Goal: Obtain resource: Download file/media

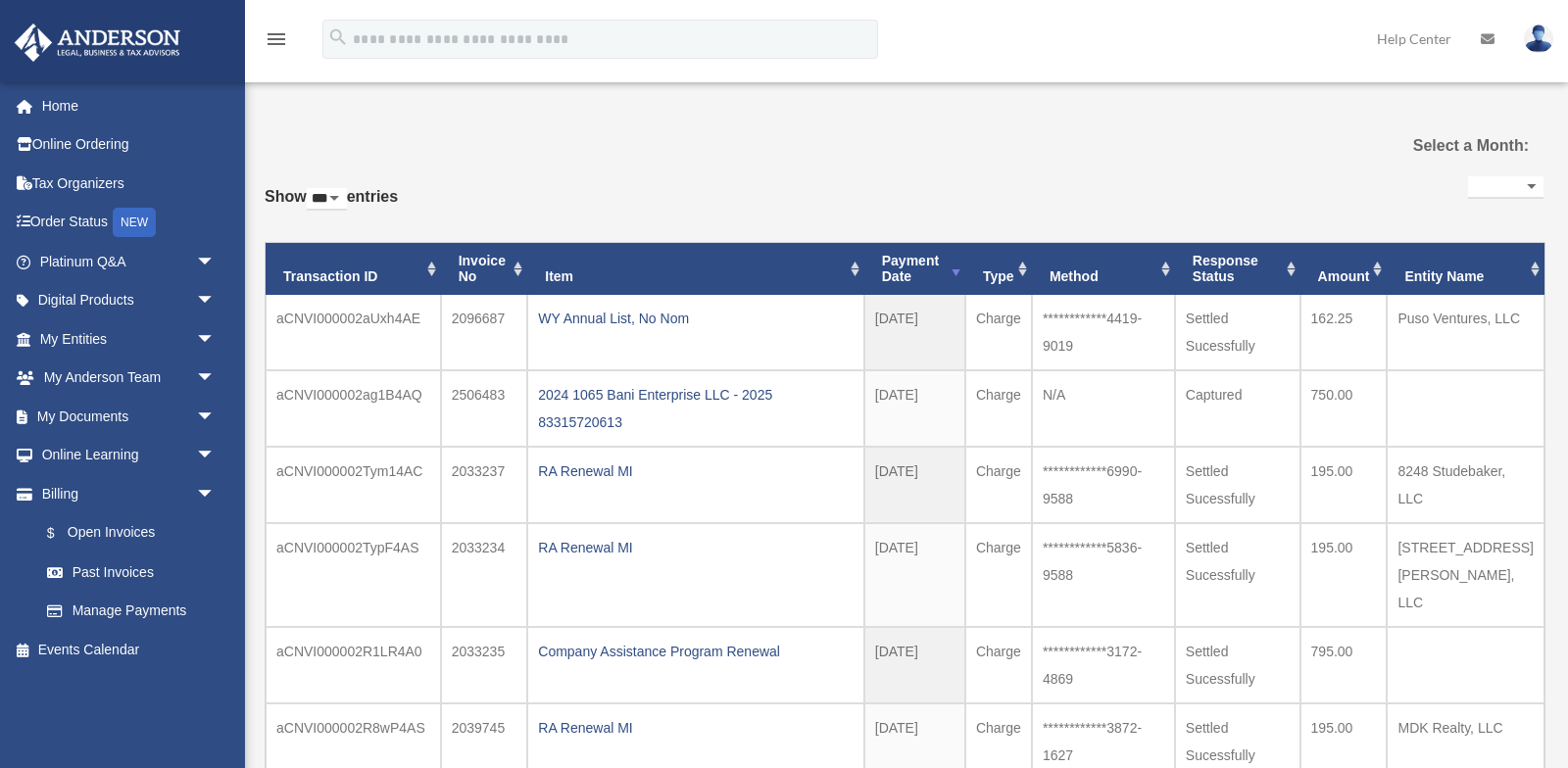
select select "***"
select select
click at [203, 411] on span "arrow_drop_down" at bounding box center [216, 416] width 40 height 41
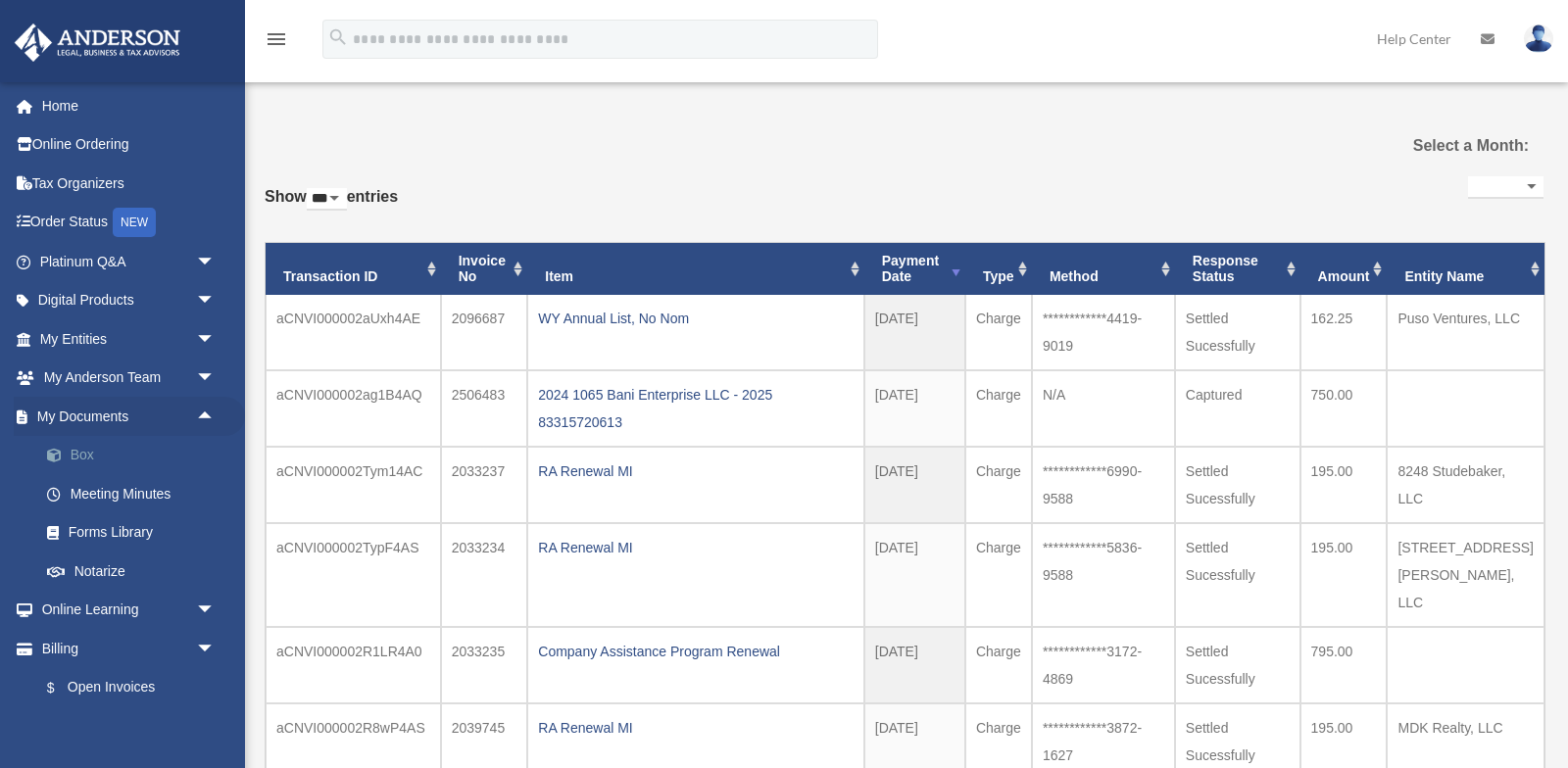
click at [91, 452] on link "Box" at bounding box center [136, 456] width 217 height 40
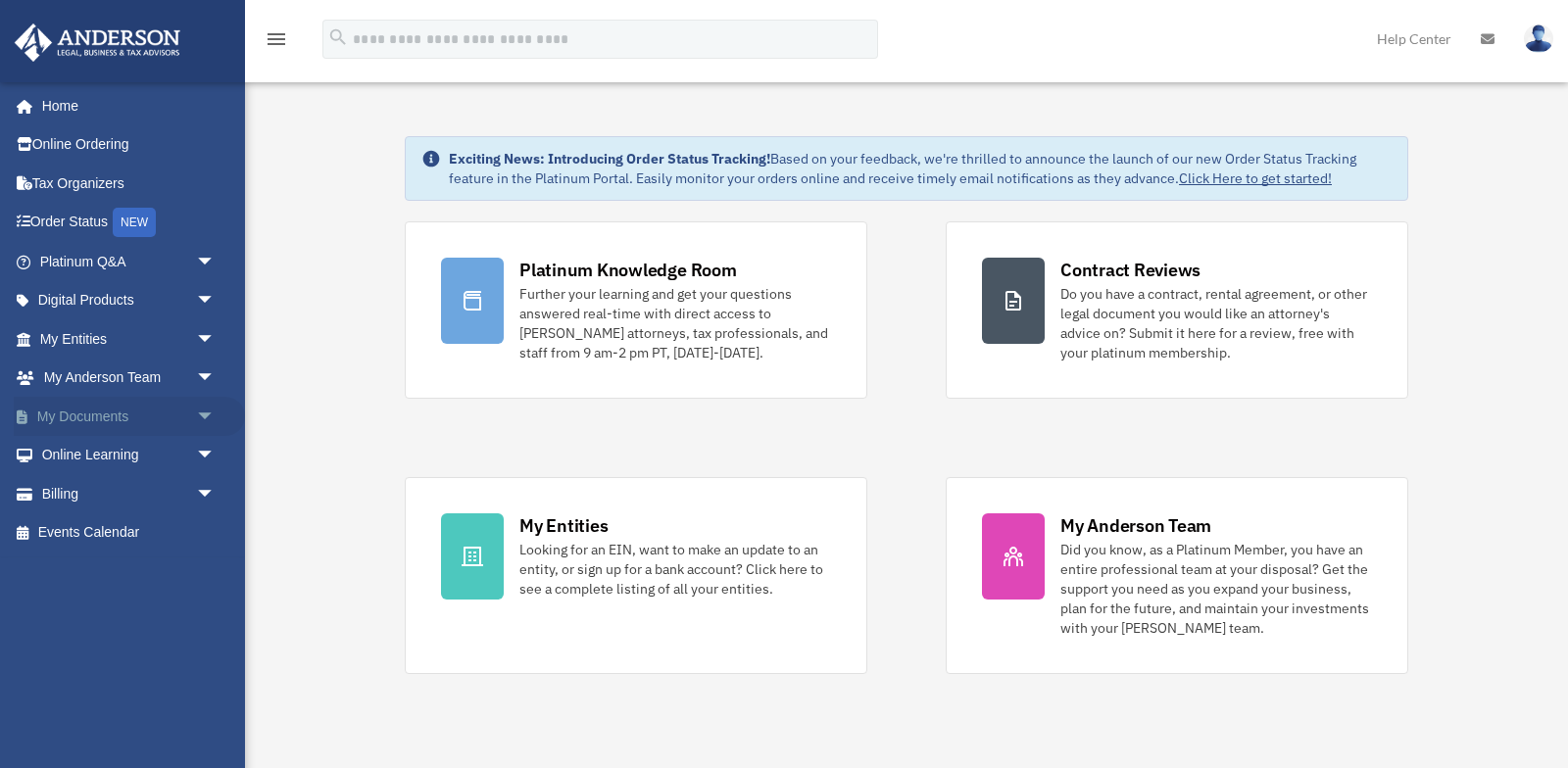
click at [205, 419] on span "arrow_drop_down" at bounding box center [216, 416] width 40 height 41
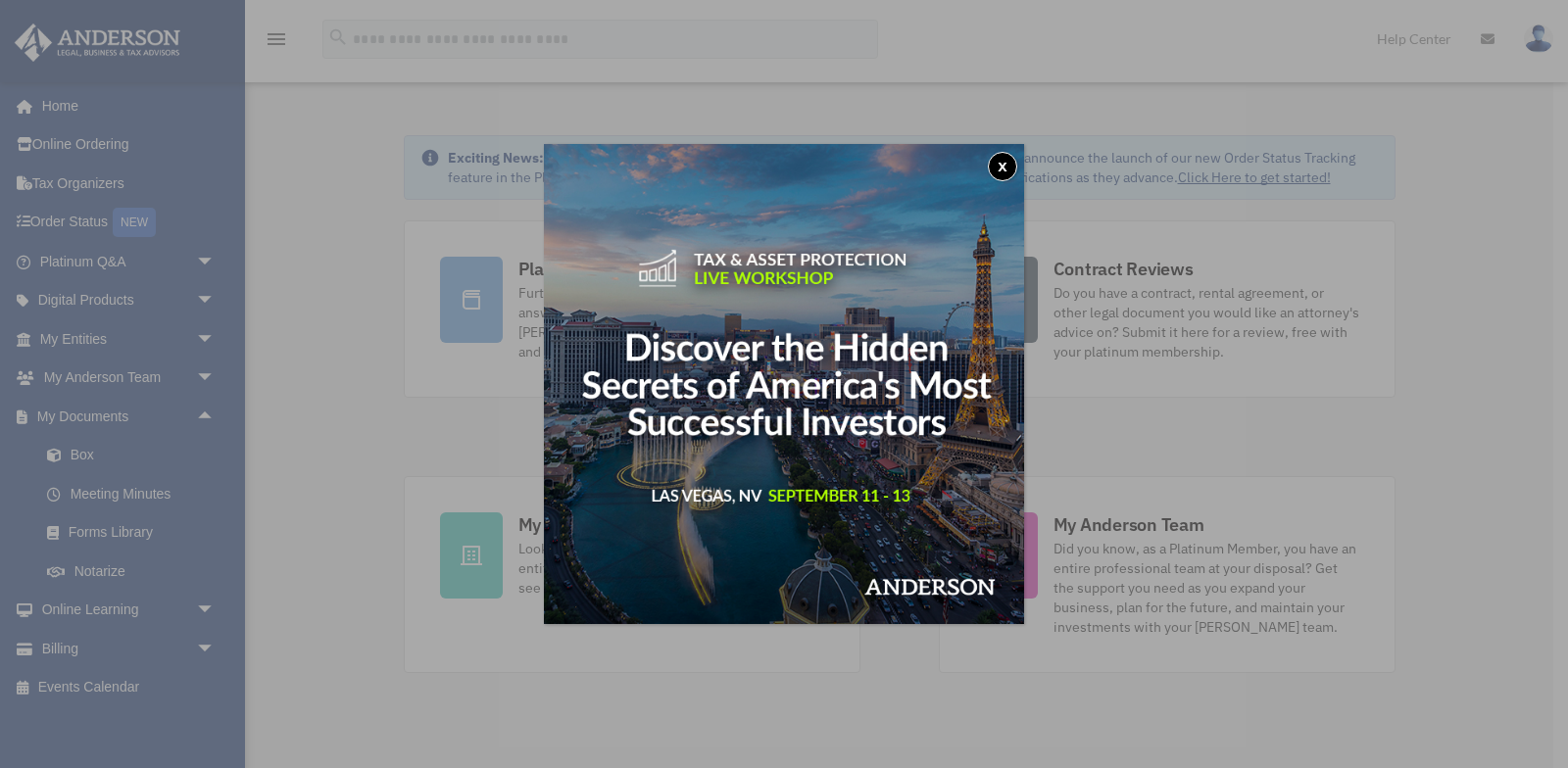
click at [1005, 167] on button "x" at bounding box center [1002, 166] width 30 height 30
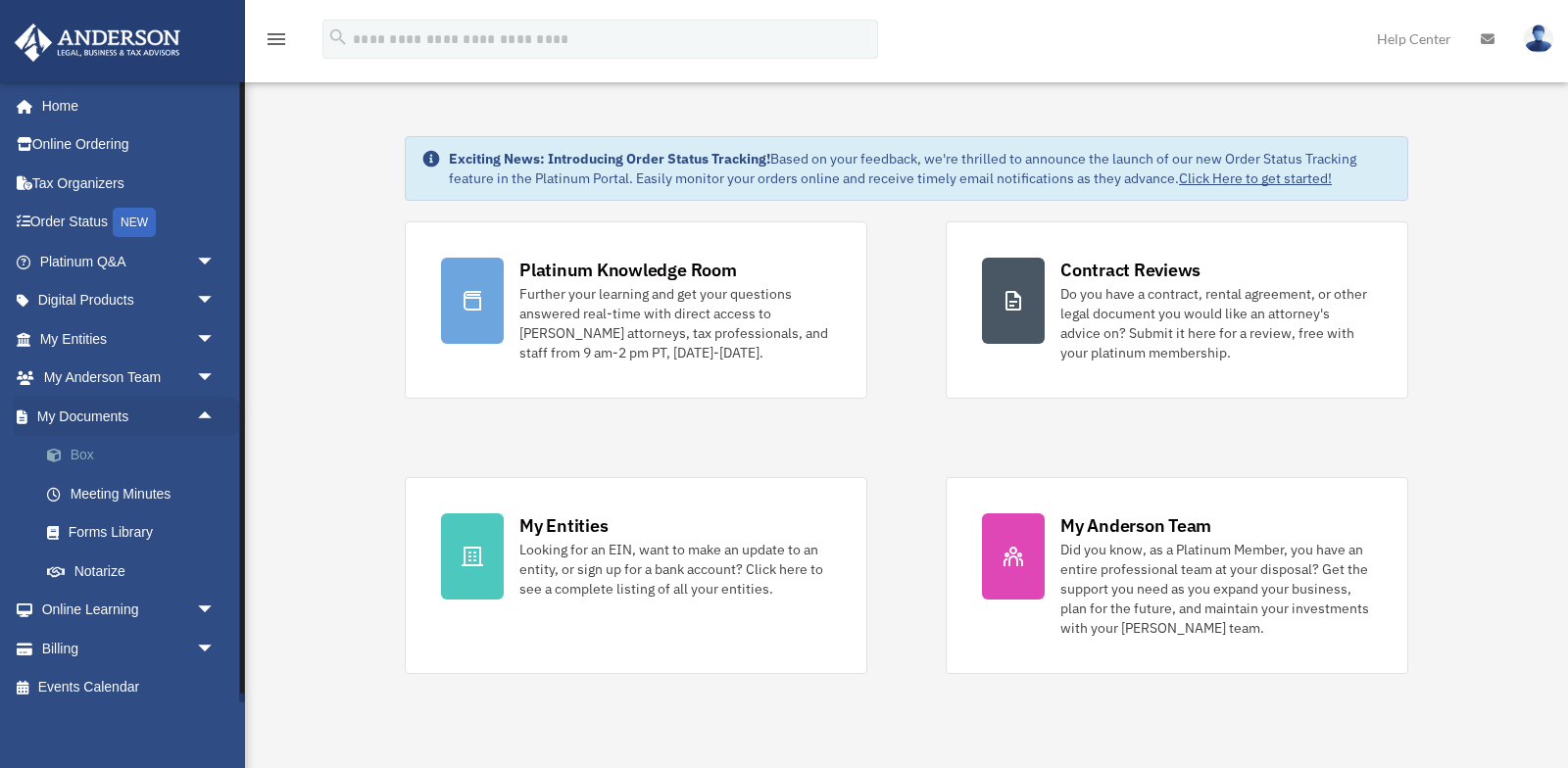
click at [103, 458] on link "Box" at bounding box center [136, 456] width 217 height 40
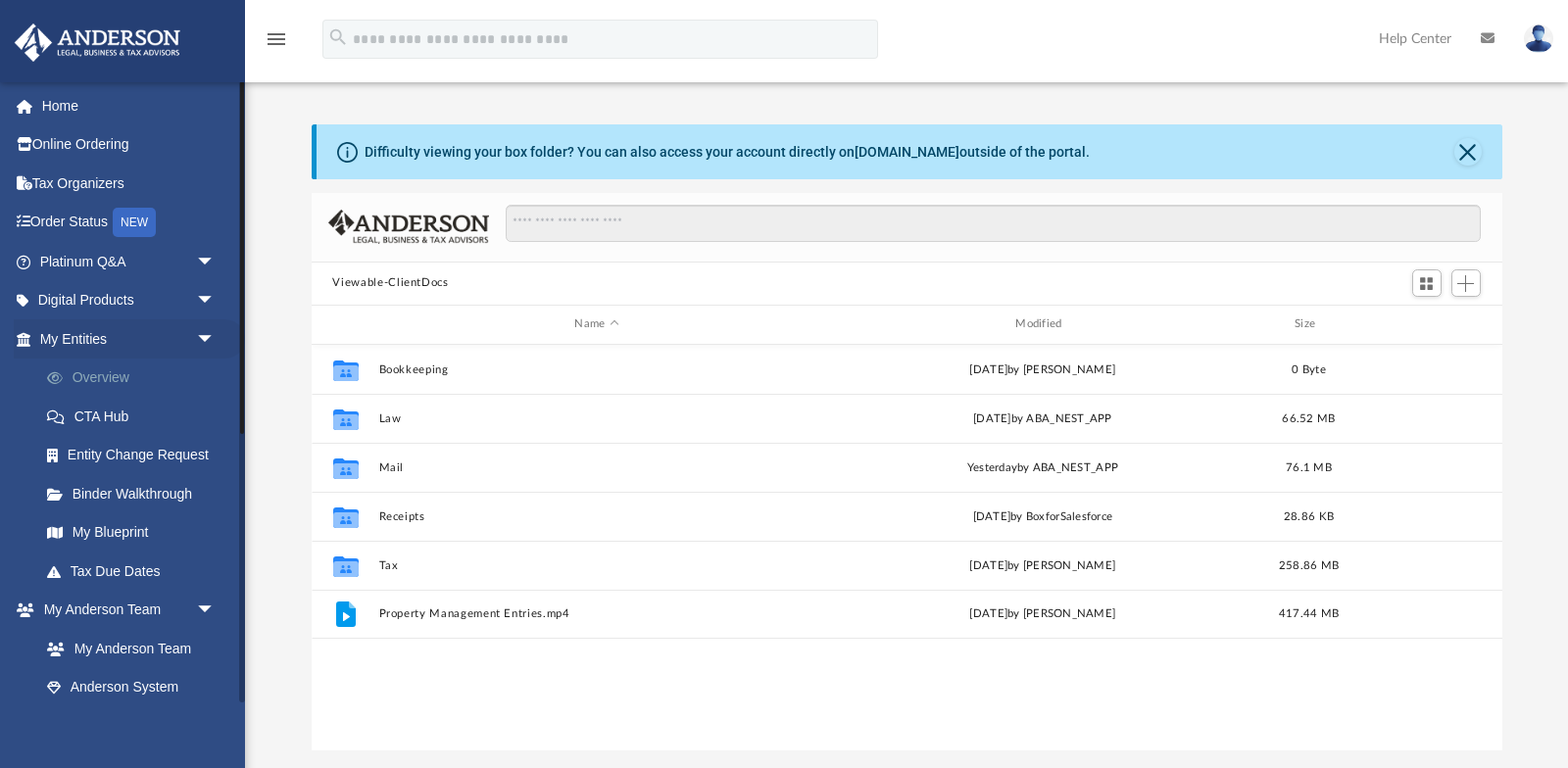
scroll to position [446, 1190]
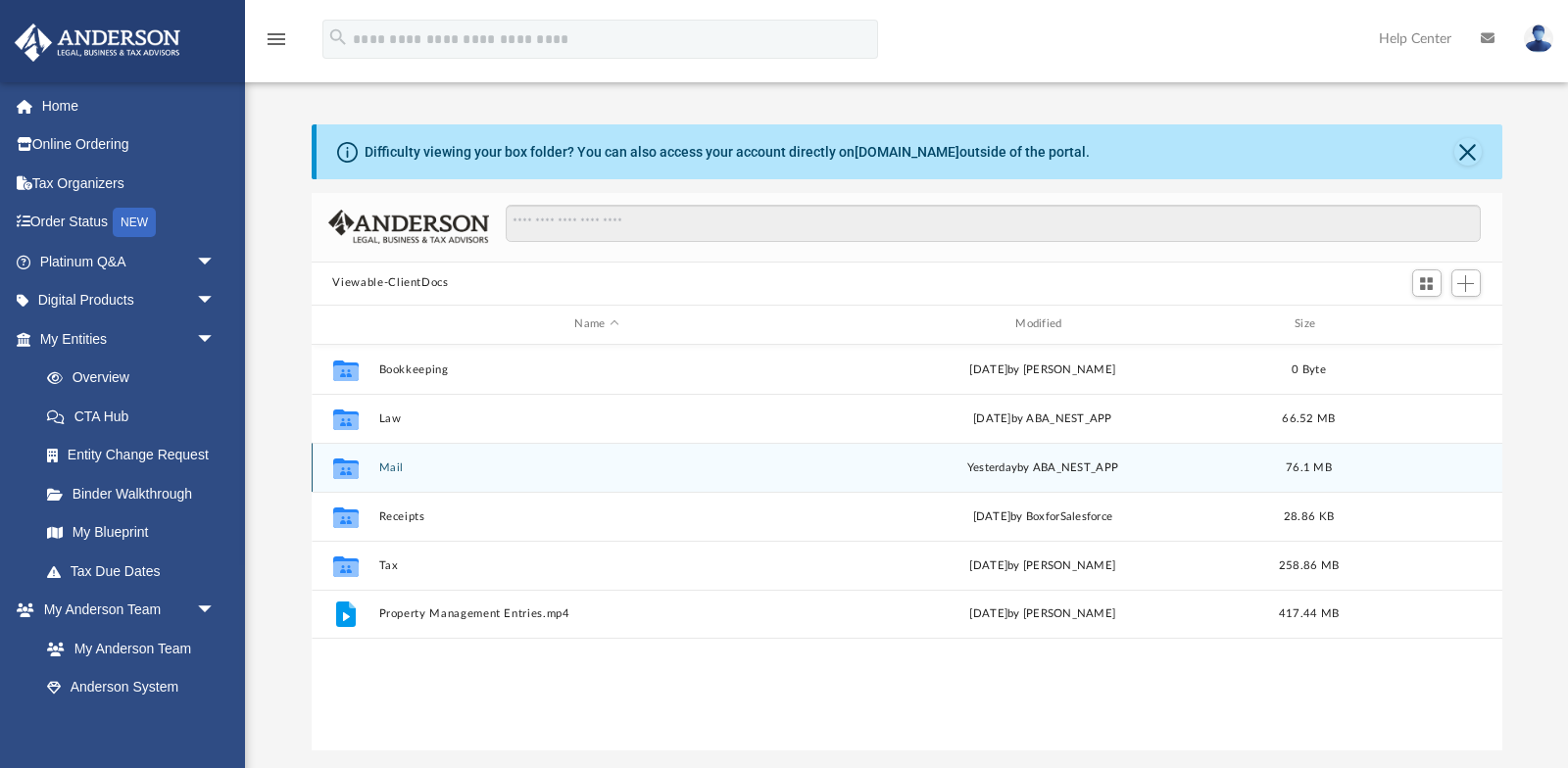
click at [395, 459] on div "Collaborated Folder Mail yesterday by ABA_NEST_APP 76.1 MB" at bounding box center [906, 467] width 1190 height 49
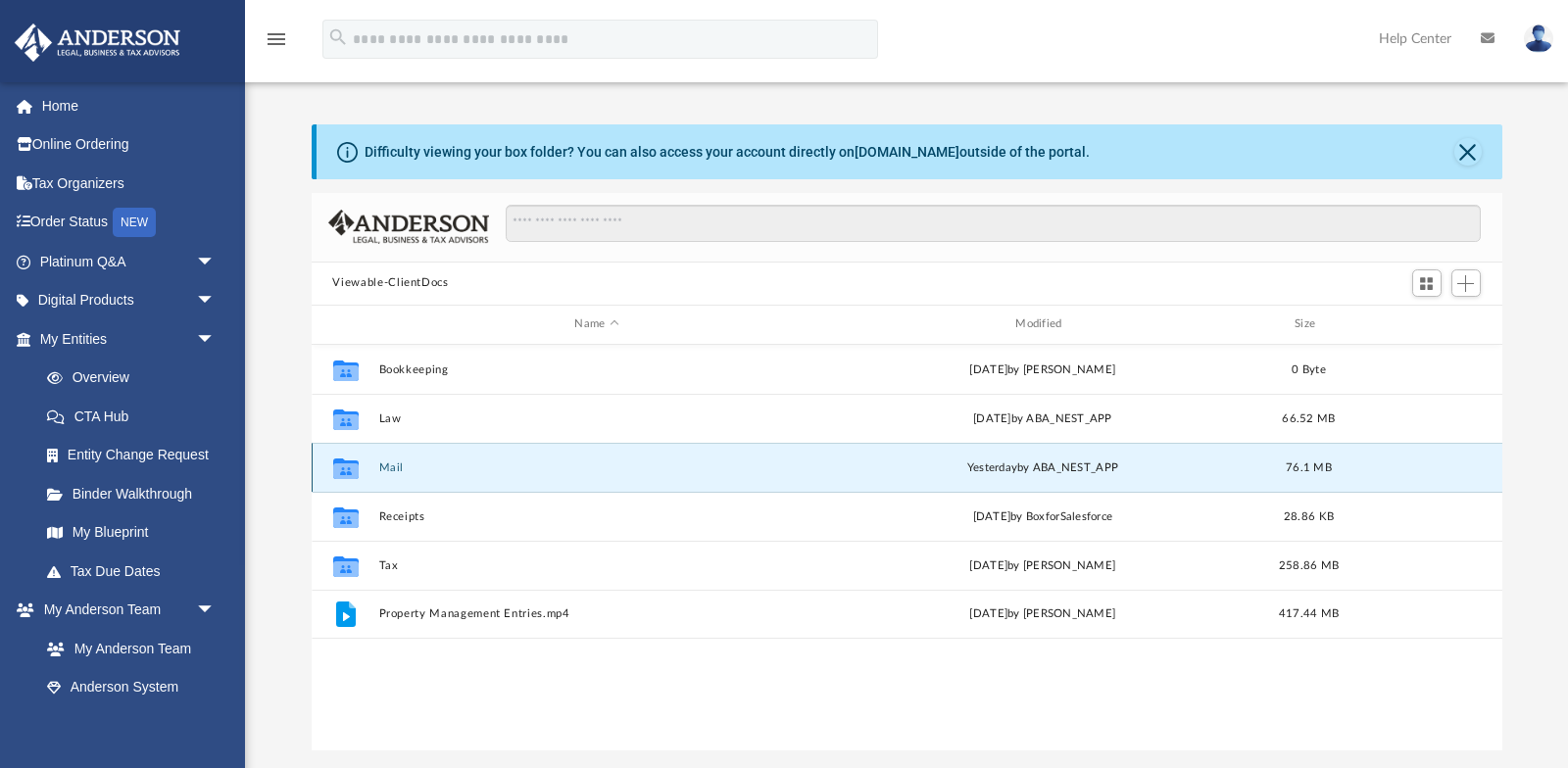
click at [389, 471] on button "Mail" at bounding box center [597, 467] width 437 height 13
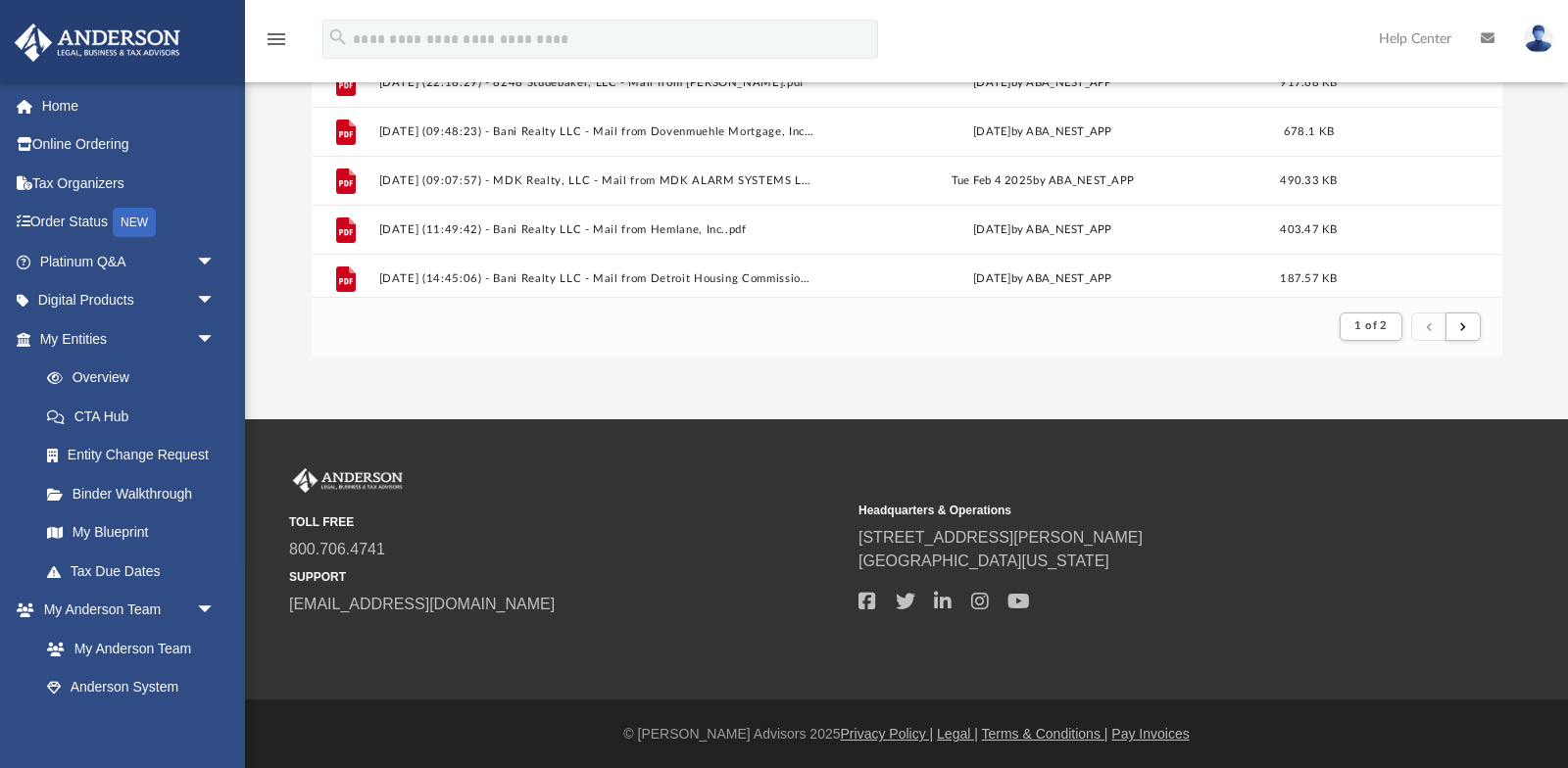
scroll to position [1898, 0]
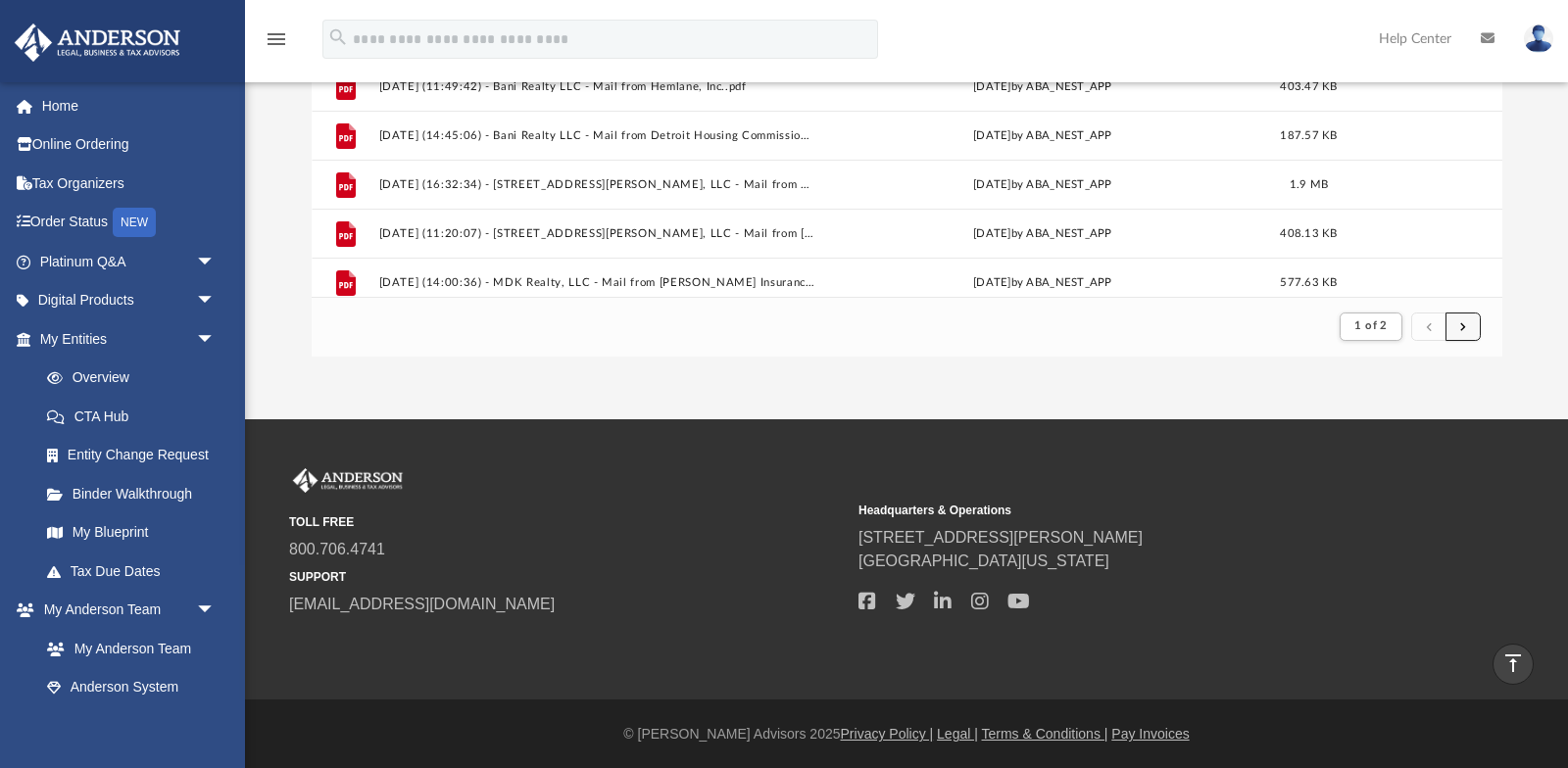
click at [1448, 323] on button "submit" at bounding box center [1463, 326] width 36 height 29
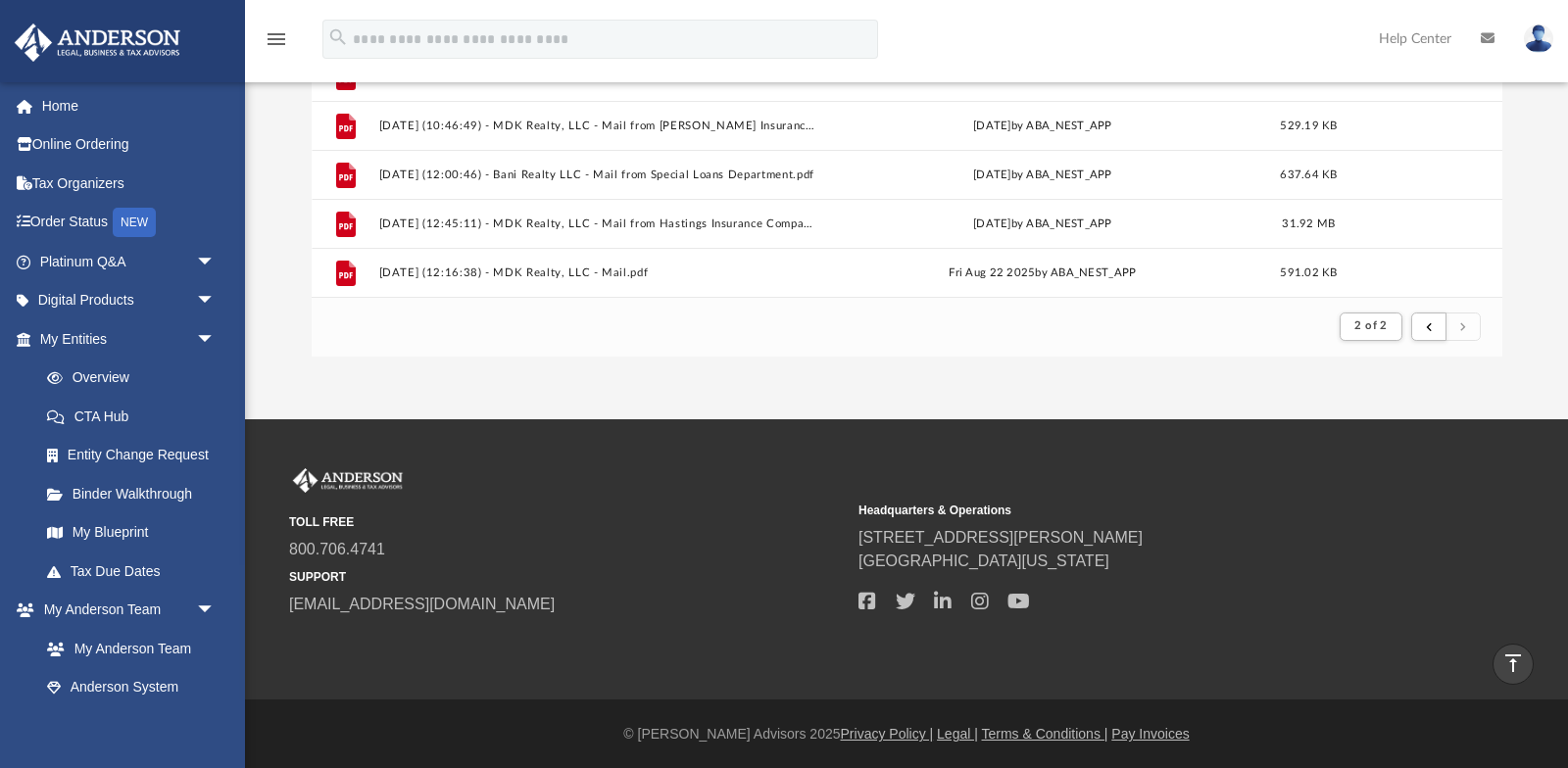
scroll to position [928, 0]
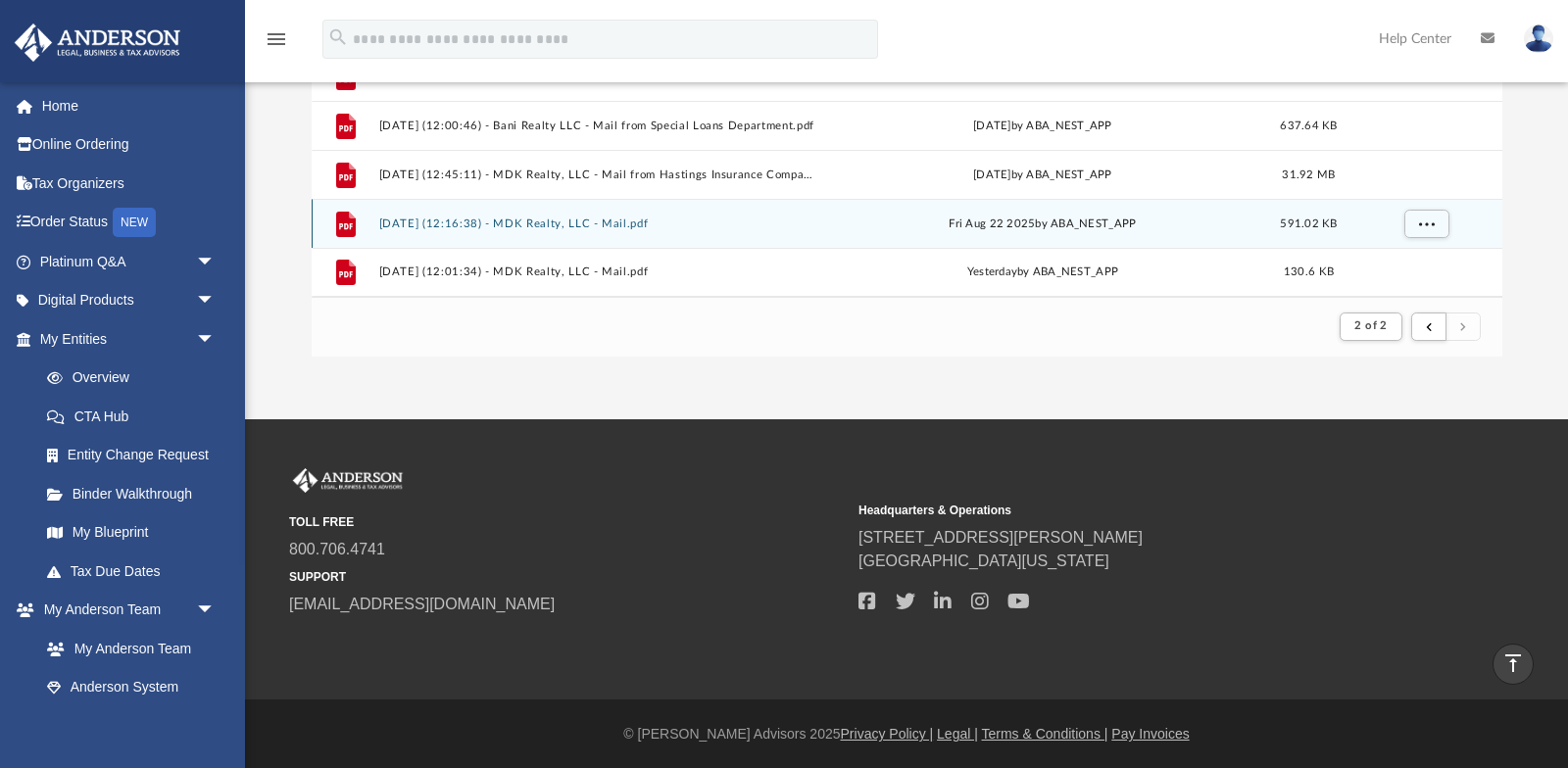
click at [589, 217] on button "2025.08.22 (12:16:38) - MDK Realty, LLC - Mail.pdf" at bounding box center [597, 222] width 437 height 13
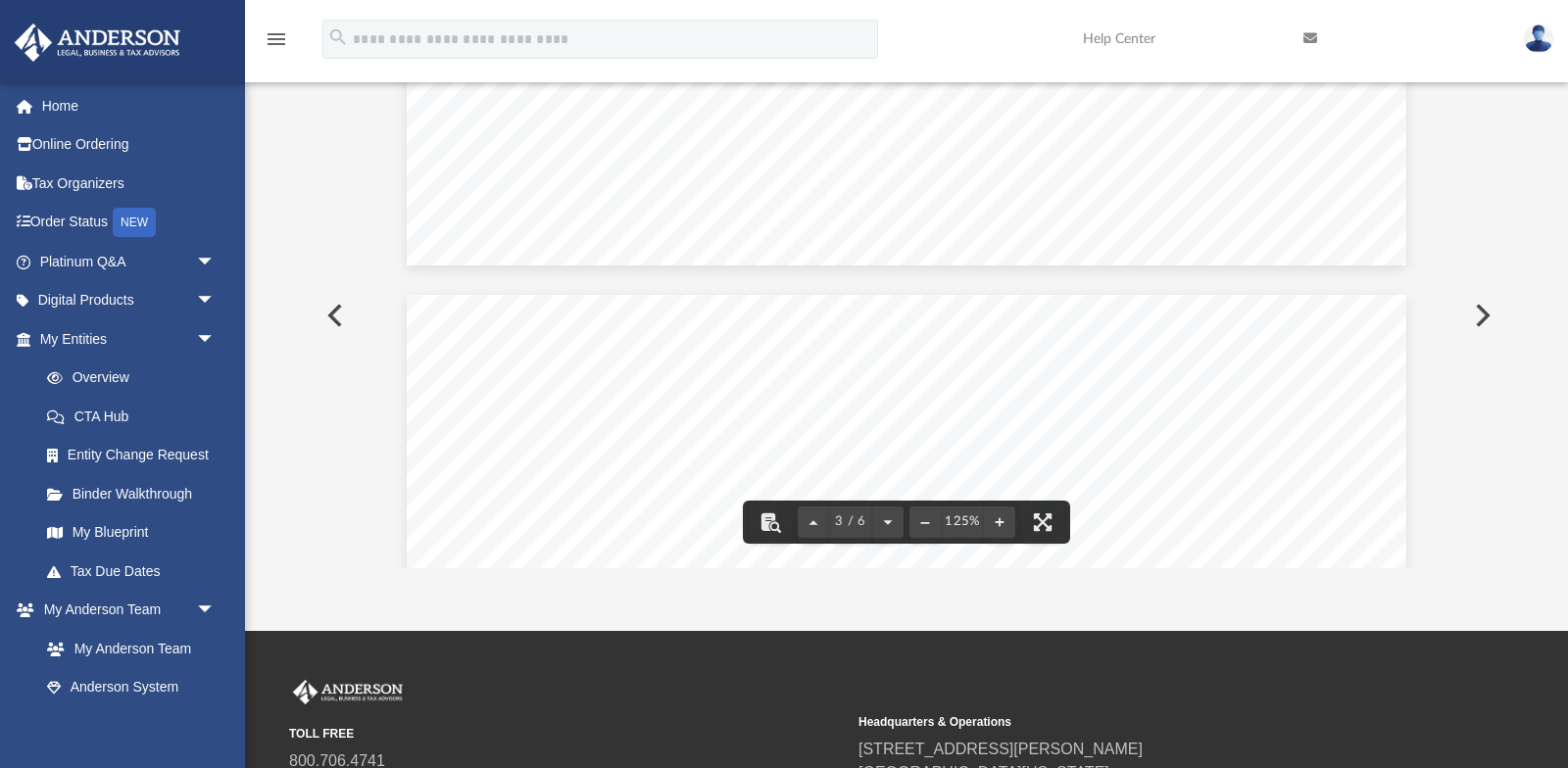
scroll to position [2899, 0]
click at [1476, 315] on button "Preview" at bounding box center [1480, 315] width 43 height 55
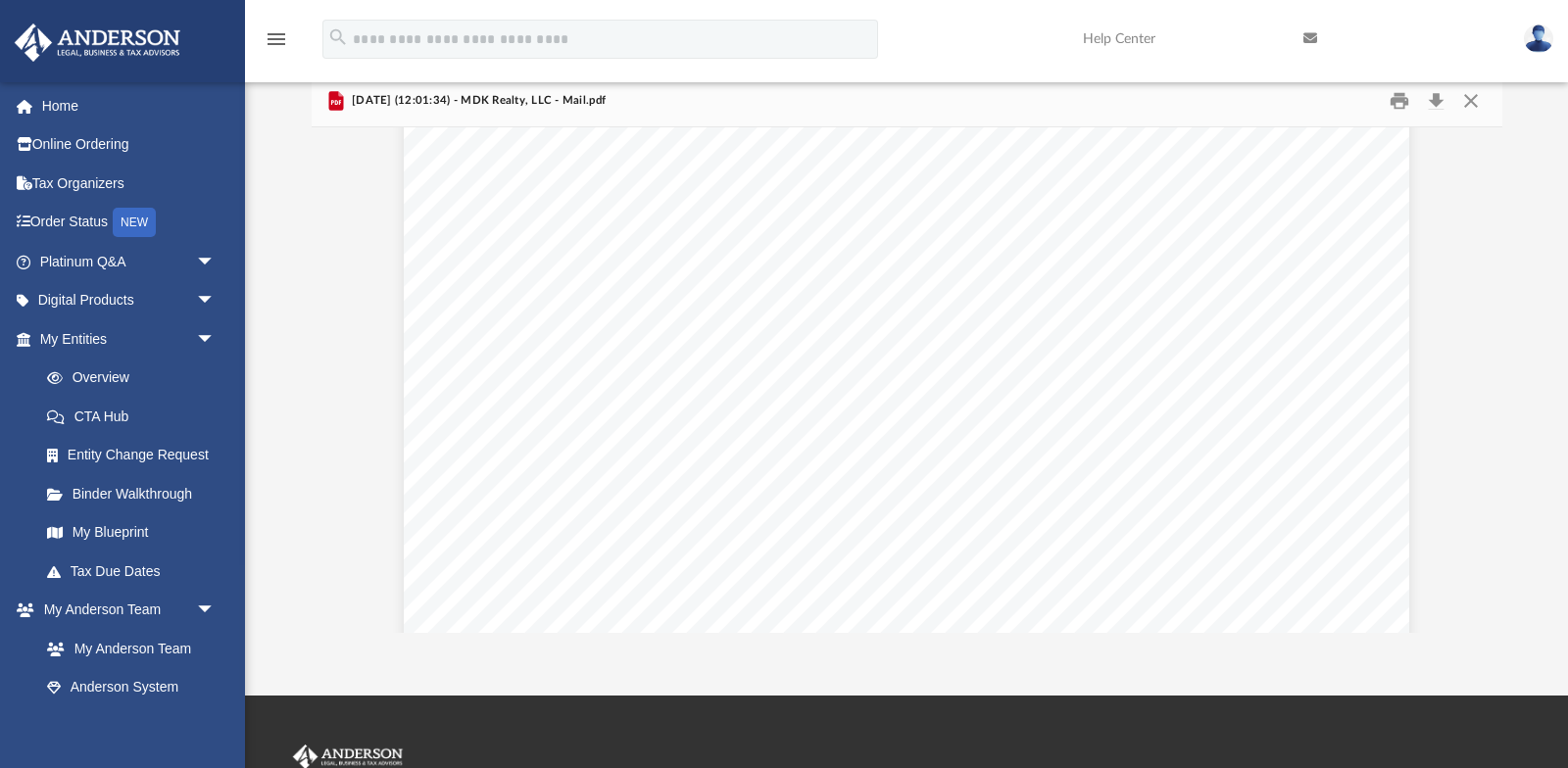
scroll to position [476, 0]
click at [1394, 90] on button "Print" at bounding box center [1400, 100] width 40 height 31
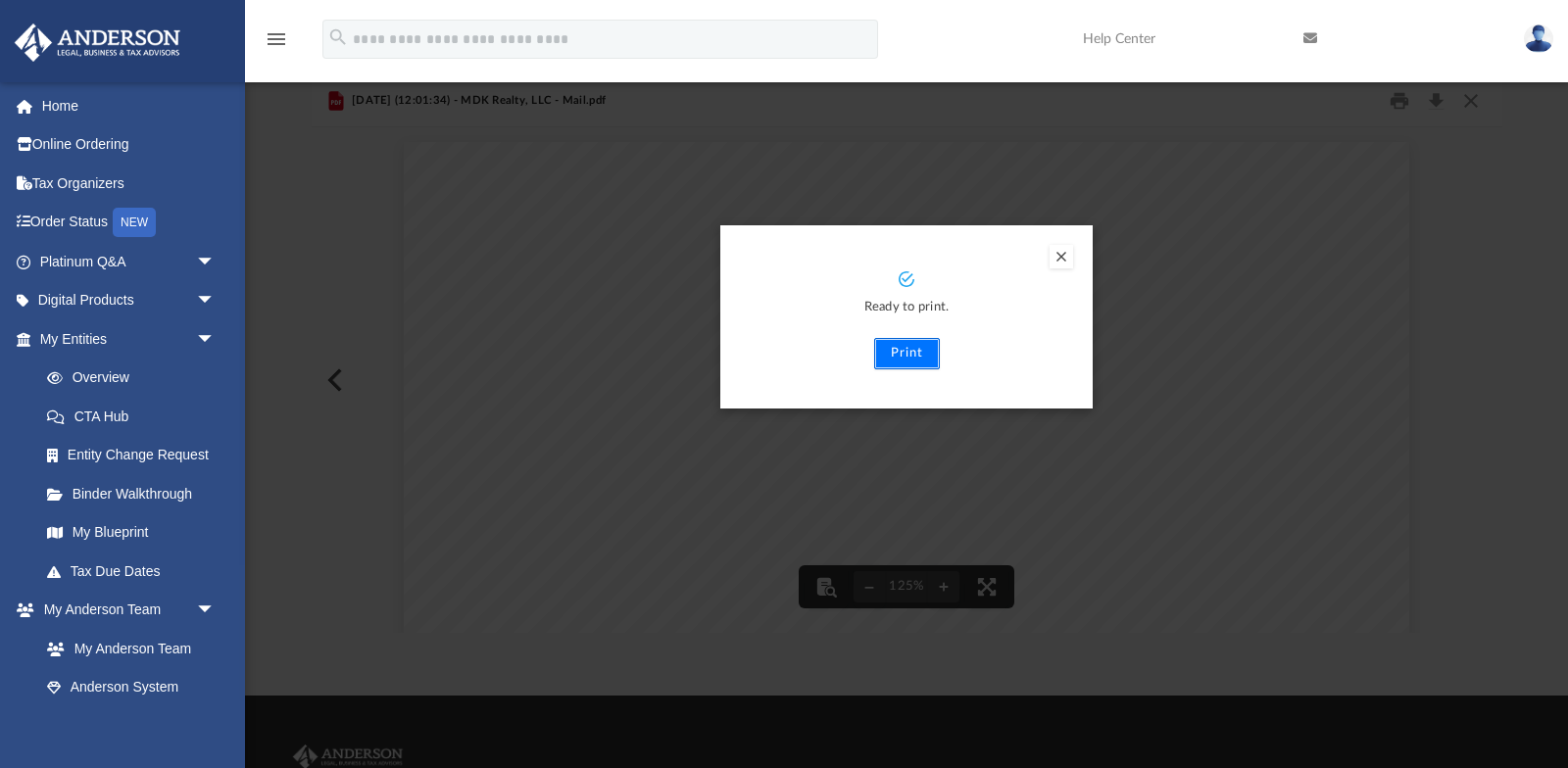
click at [898, 348] on button "Print" at bounding box center [907, 354] width 65 height 32
